Goal: Check status: Check status

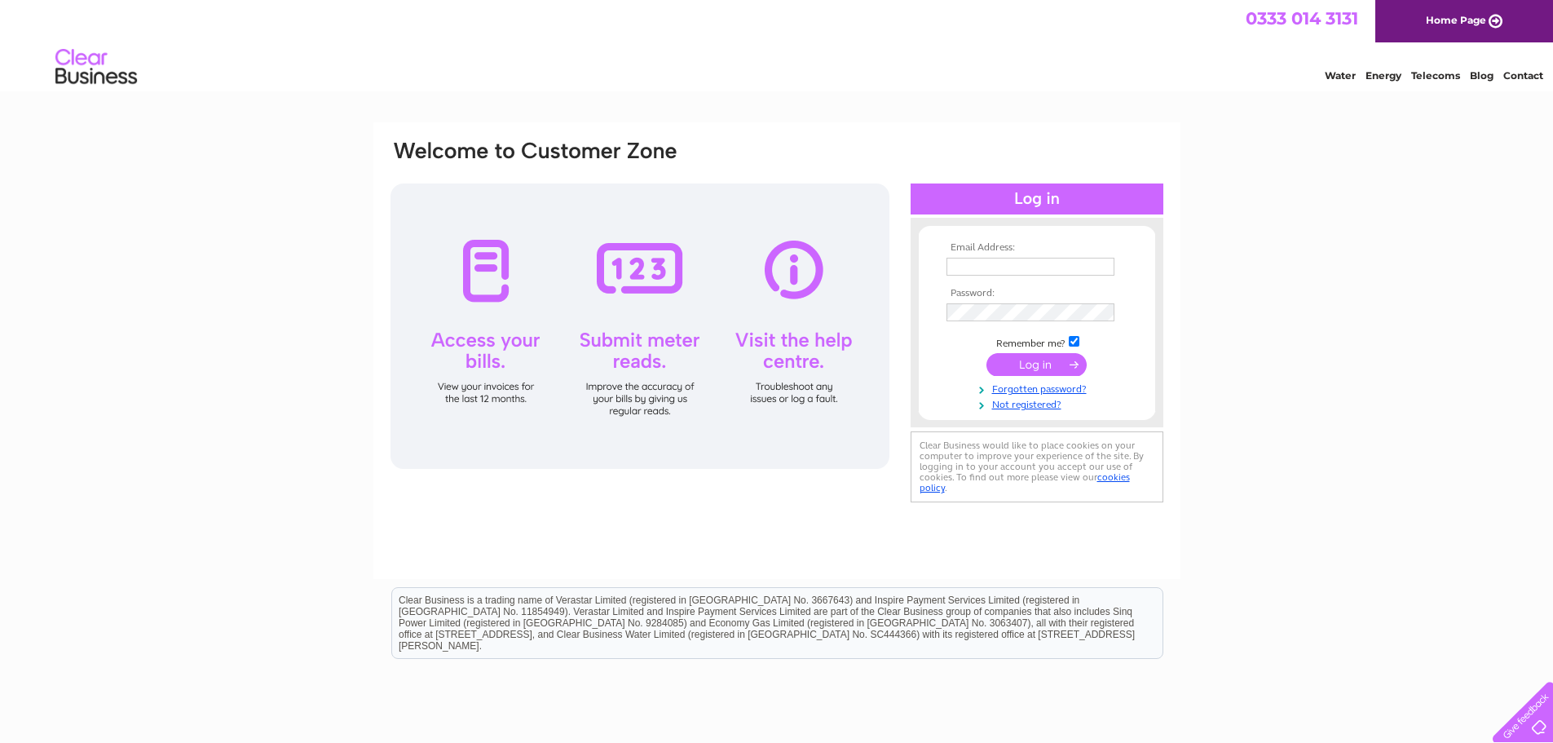
type input "terrapintradinglimited@gmail.com"
click at [1031, 368] on input "submit" at bounding box center [1036, 364] width 100 height 23
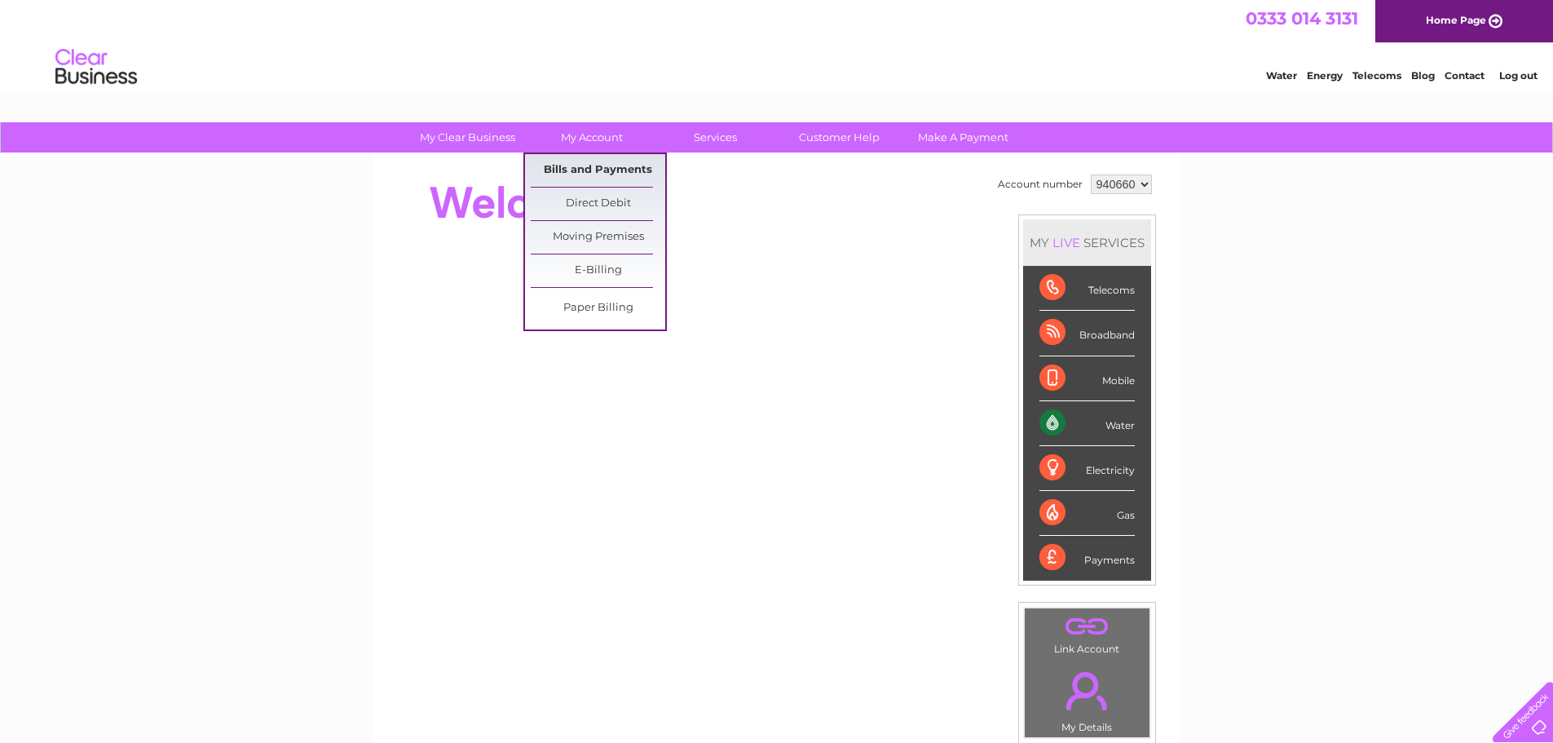
click at [611, 170] on link "Bills and Payments" at bounding box center [598, 170] width 135 height 33
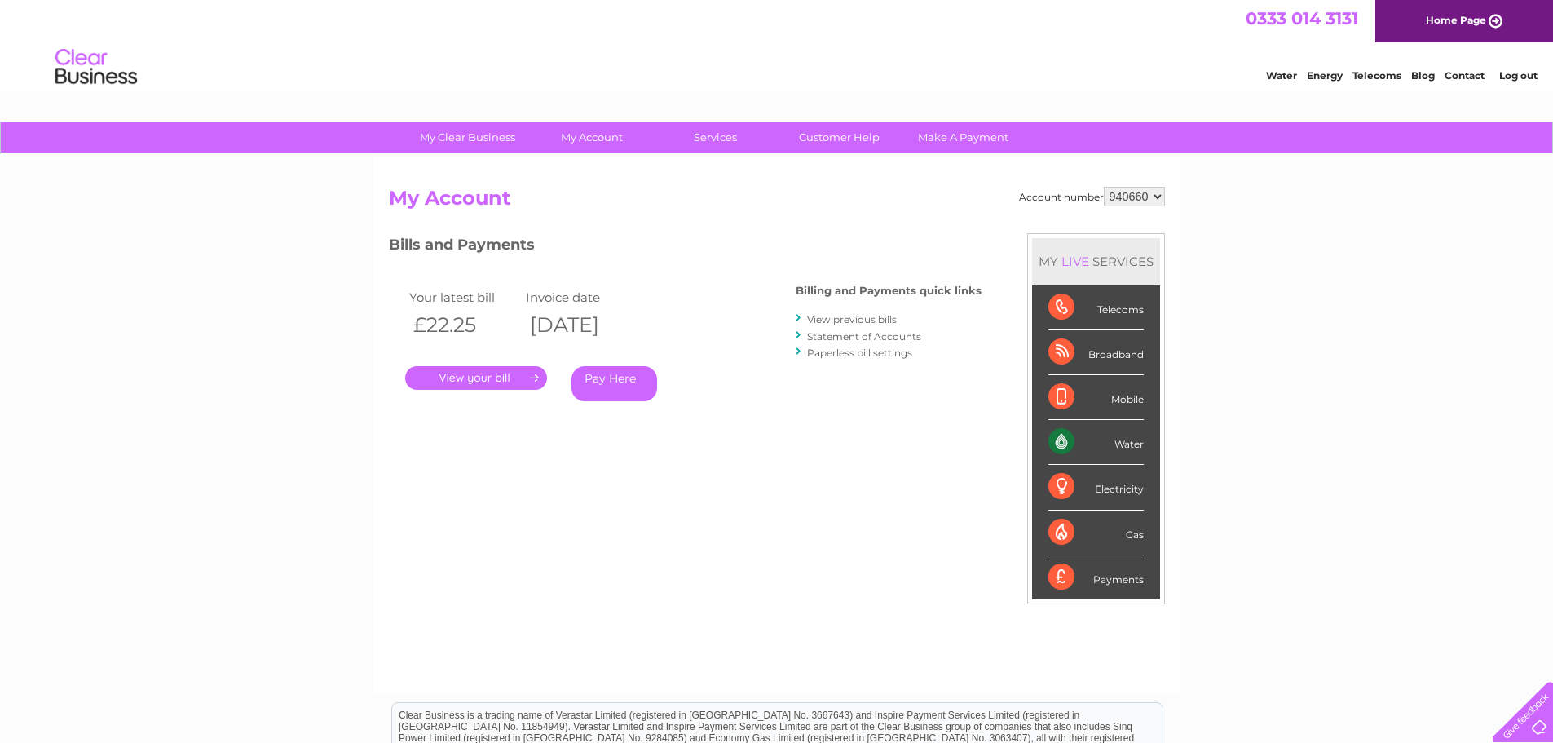
click at [849, 315] on link "View previous bills" at bounding box center [852, 319] width 90 height 12
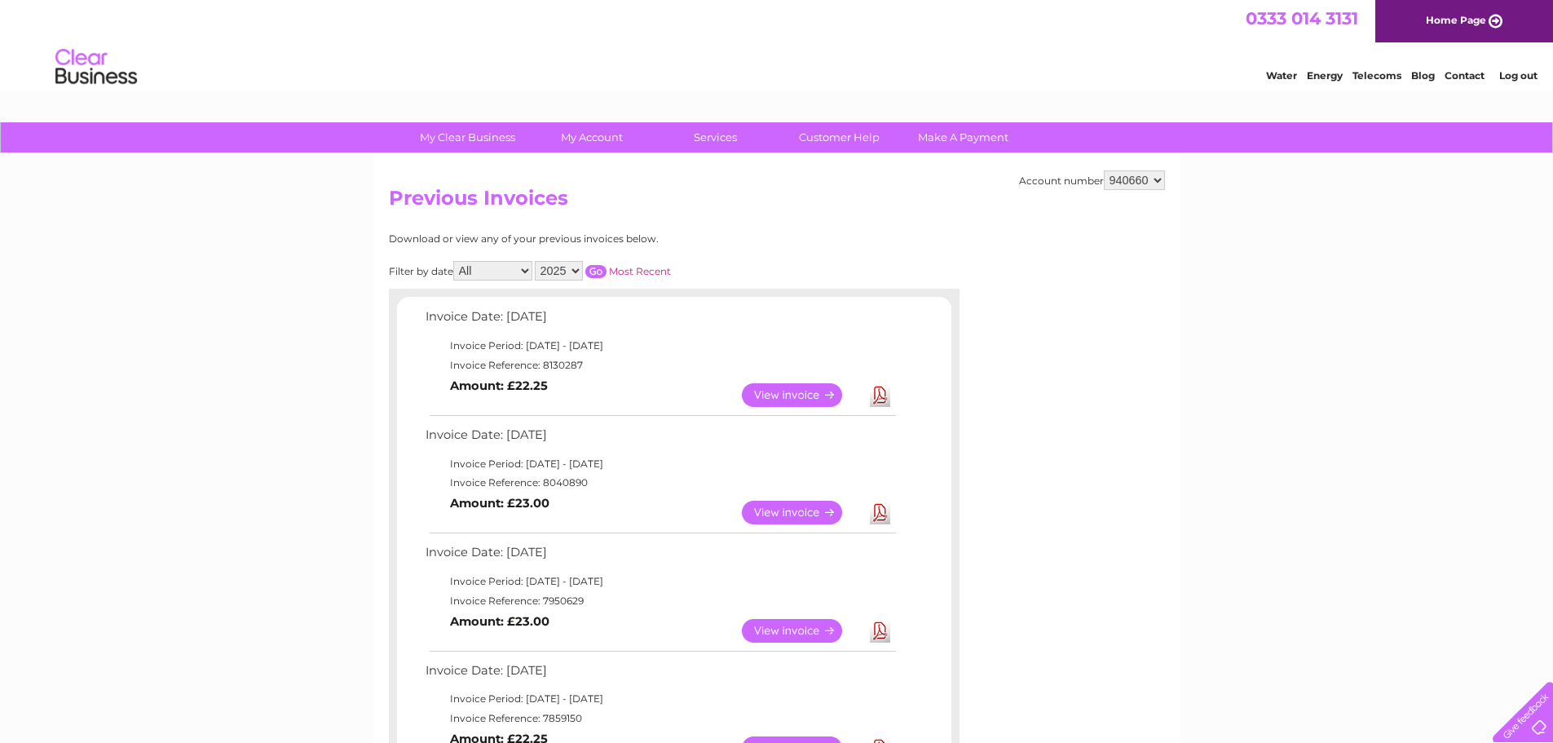
click at [803, 510] on link "View" at bounding box center [802, 513] width 120 height 24
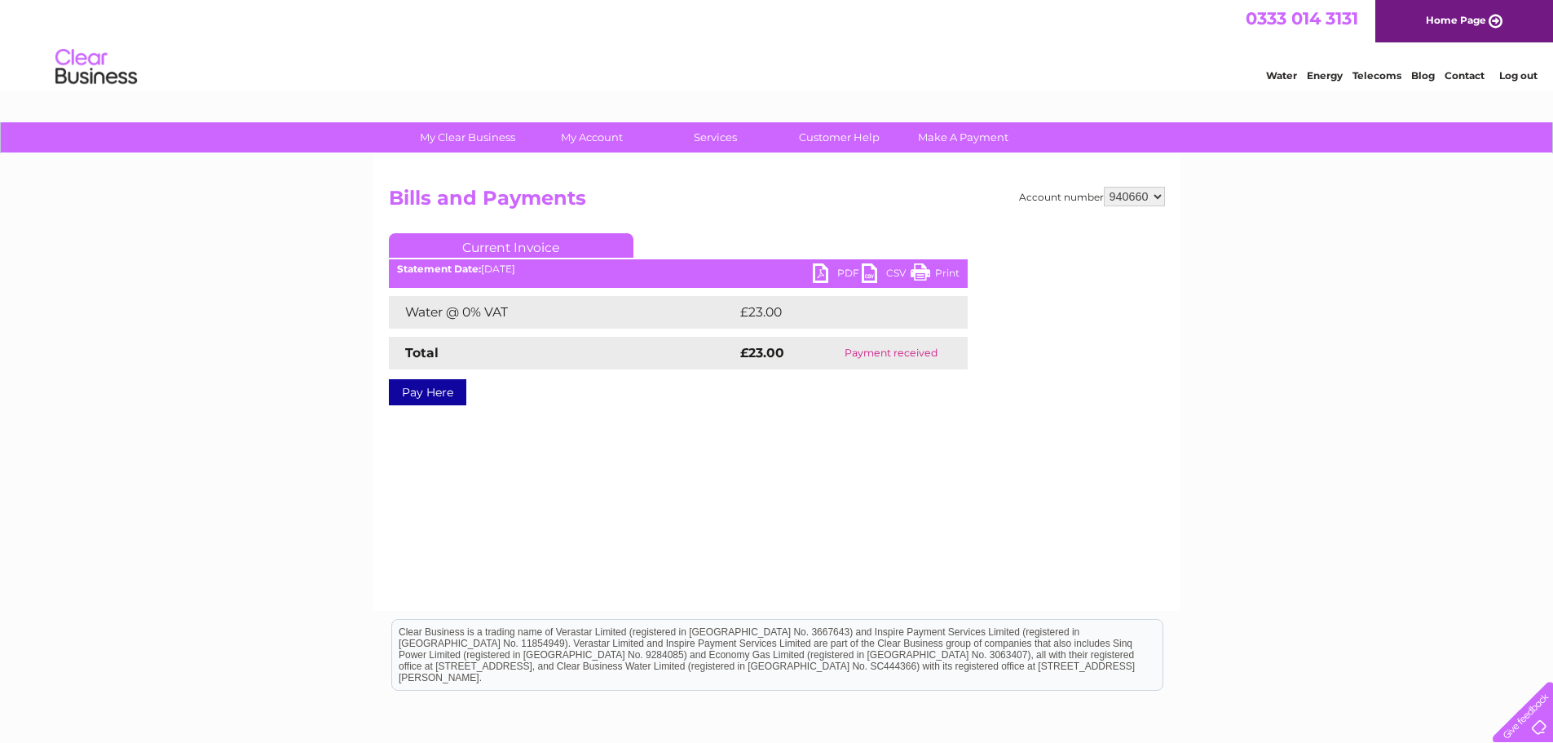
click at [937, 271] on link "Print" at bounding box center [935, 275] width 49 height 24
